Goal: Transaction & Acquisition: Purchase product/service

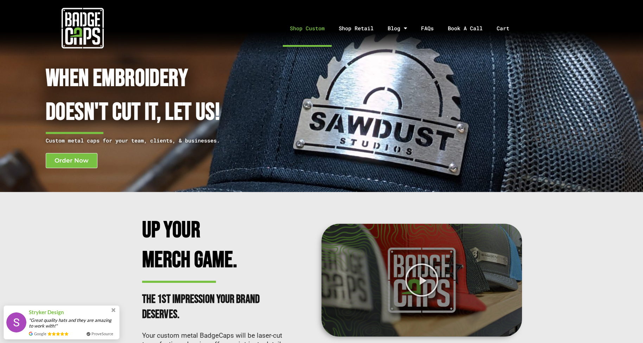
click at [320, 29] on link "Shop Custom" at bounding box center [307, 28] width 49 height 37
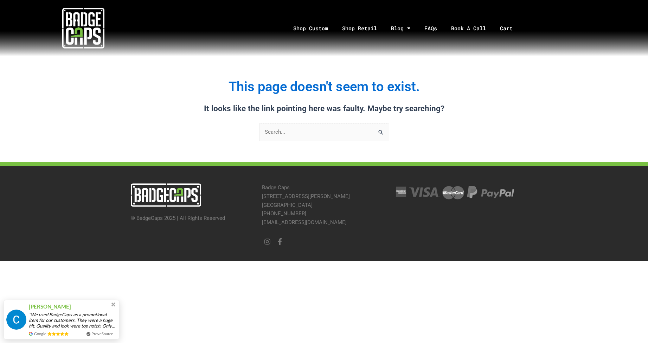
click at [325, 140] on input "Search for:" at bounding box center [324, 132] width 130 height 18
click at [324, 29] on link "Shop Custom" at bounding box center [310, 28] width 49 height 37
click at [356, 25] on link "Shop Retail" at bounding box center [359, 28] width 49 height 37
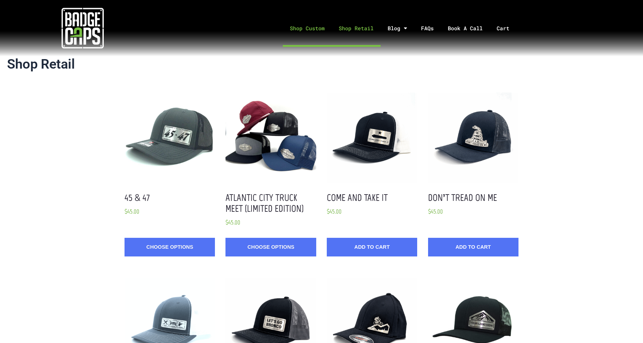
click at [309, 25] on link "Shop Custom" at bounding box center [307, 28] width 49 height 37
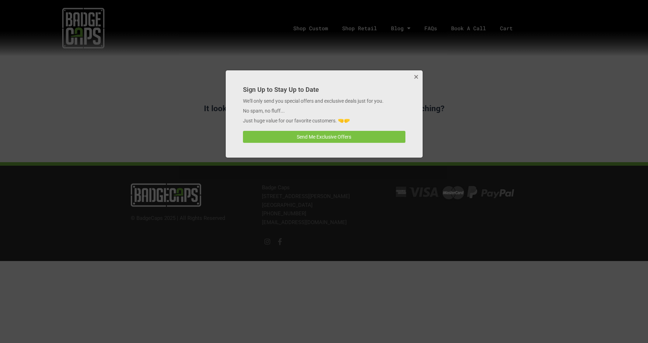
click at [415, 78] on button "Close" at bounding box center [416, 77] width 14 height 14
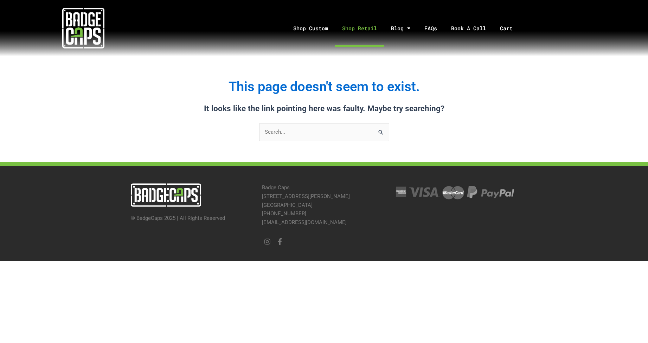
click at [357, 23] on link "Shop Retail" at bounding box center [359, 28] width 49 height 37
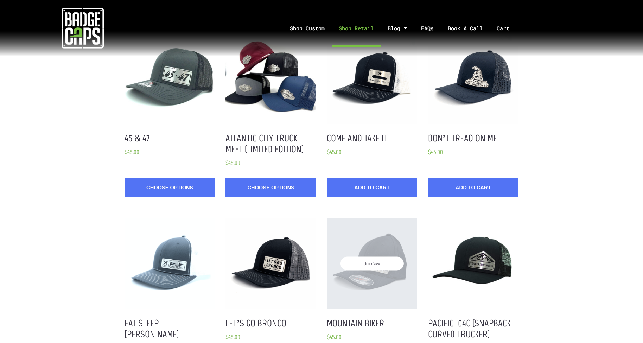
scroll to position [92, 0]
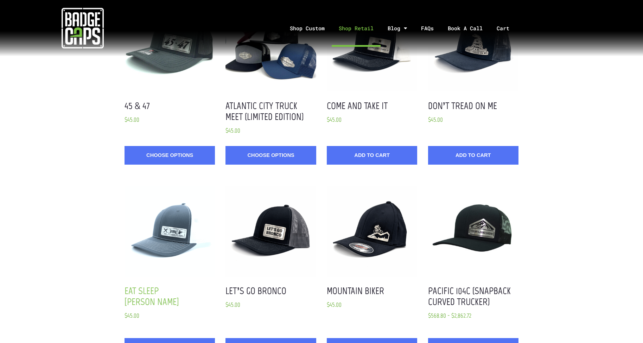
click at [156, 291] on link "Eat Sleep [PERSON_NAME]" at bounding box center [152, 296] width 55 height 23
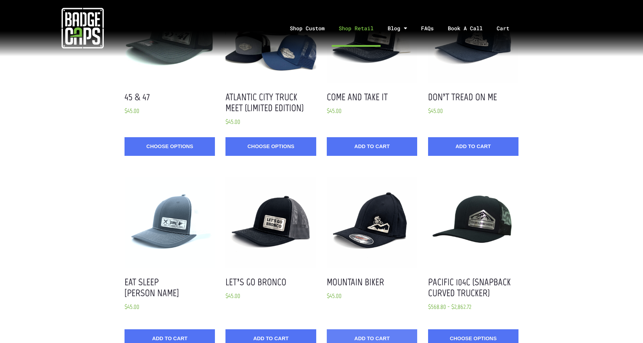
scroll to position [177, 0]
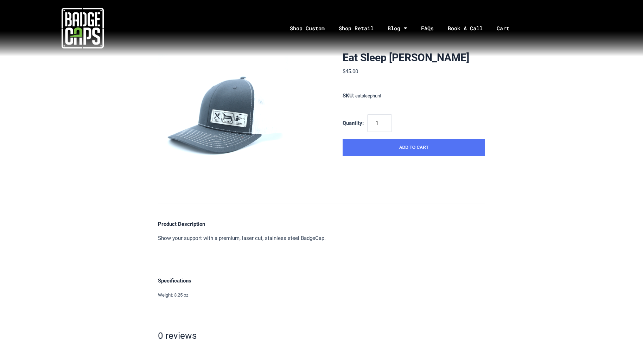
scroll to position [0, 0]
